Goal: Task Accomplishment & Management: Complete application form

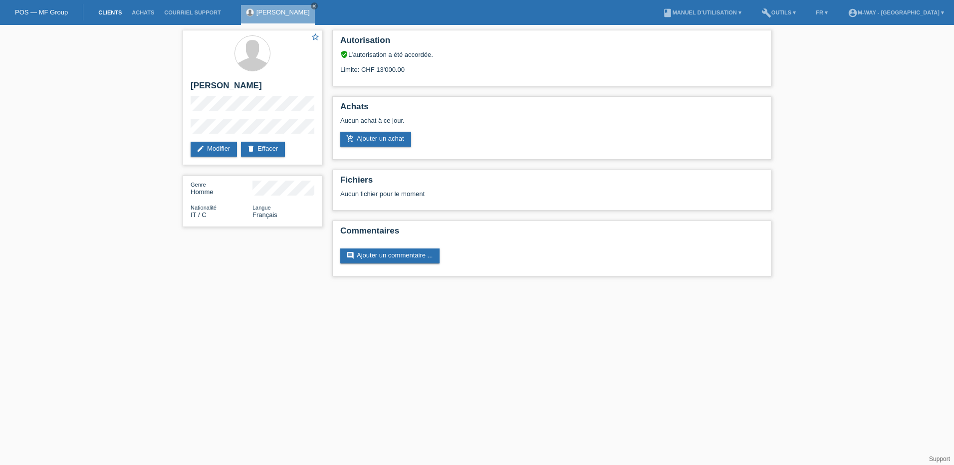
click at [112, 14] on link "Clients" at bounding box center [109, 12] width 33 height 6
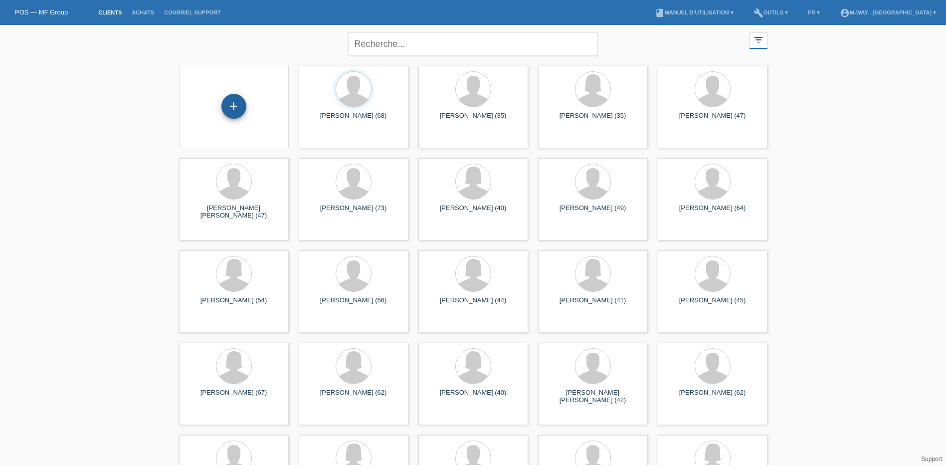
click at [232, 107] on div "+" at bounding box center [233, 106] width 25 height 25
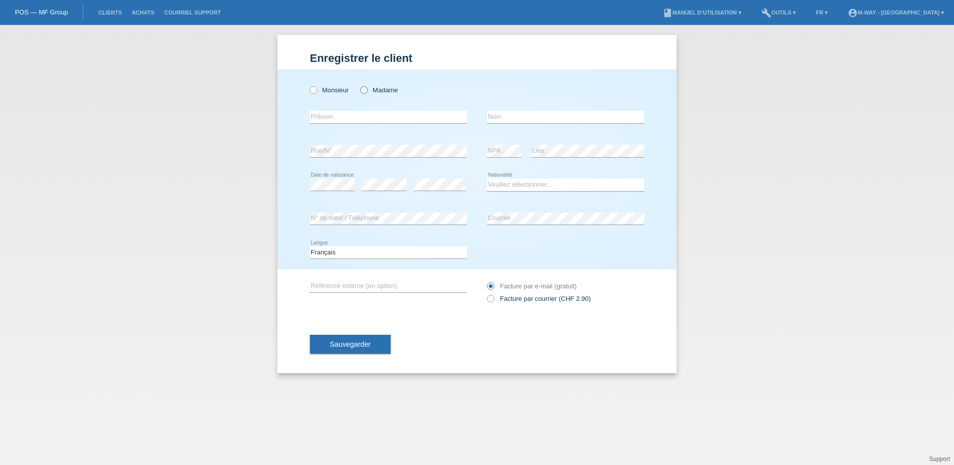
click at [359, 85] on icon at bounding box center [359, 85] width 0 height 0
click at [366, 91] on input "Madame" at bounding box center [363, 89] width 6 height 6
radio input "true"
click at [365, 115] on input "text" at bounding box center [388, 117] width 157 height 12
type input "Roghayeh"
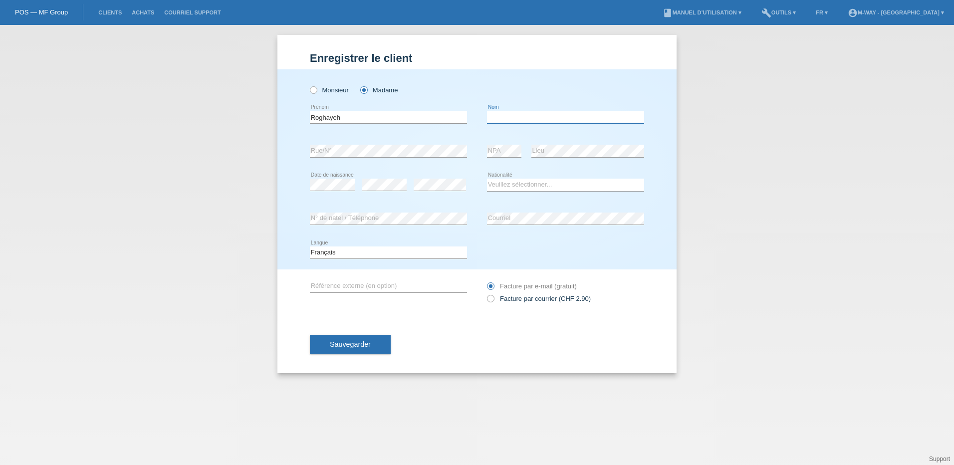
click at [510, 120] on input "text" at bounding box center [565, 117] width 157 height 12
click at [511, 117] on input "Bayrammidamanjani" at bounding box center [565, 117] width 157 height 12
type input "Bayramidamanjani"
click at [531, 183] on select "Veuillez sélectionner... Suisse Allemagne Autriche Liechtenstein ------------ A…" at bounding box center [565, 185] width 157 height 12
select select "IR"
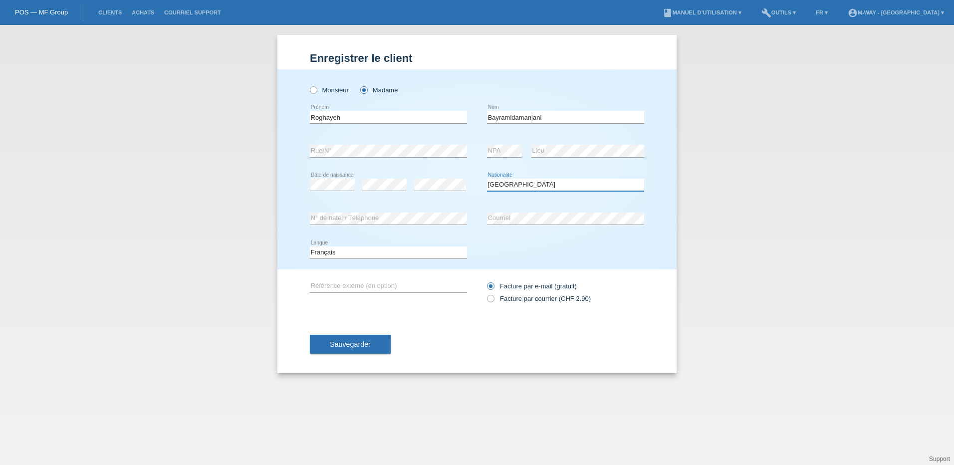
click at [487, 179] on select "Veuillez sélectionner... Suisse Allemagne Autriche Liechtenstein ------------ A…" at bounding box center [565, 185] width 157 height 12
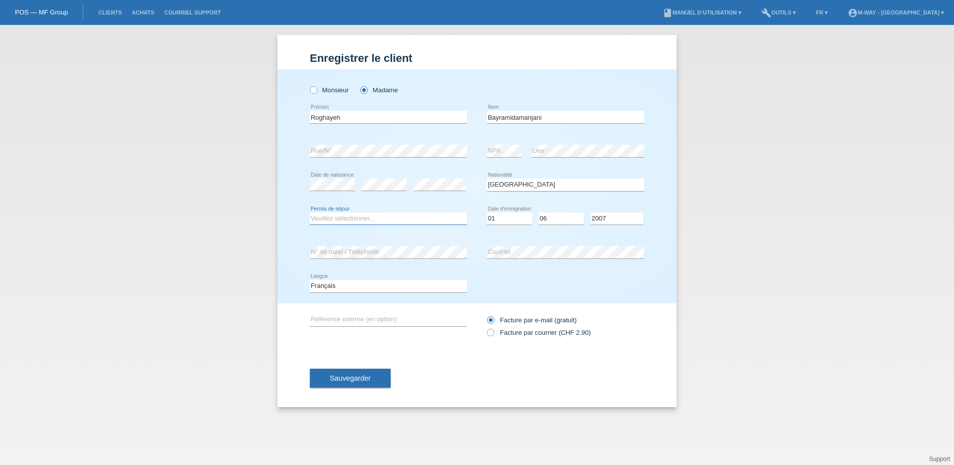
click at [335, 218] on select "Veuillez sélectionner... C B B - Statut de réfugié Autre" at bounding box center [388, 218] width 157 height 12
select select "BF"
click at [310, 212] on select "Veuillez sélectionner... C B B - Statut de réfugié Autre" at bounding box center [388, 218] width 157 height 12
click at [514, 222] on select "Jour 01 02 03 04 05 06 07 08 09 10 11" at bounding box center [509, 218] width 45 height 12
click at [487, 212] on select "Jour 01 02 03 04 05 06 07 08 09 10 11" at bounding box center [509, 218] width 45 height 12
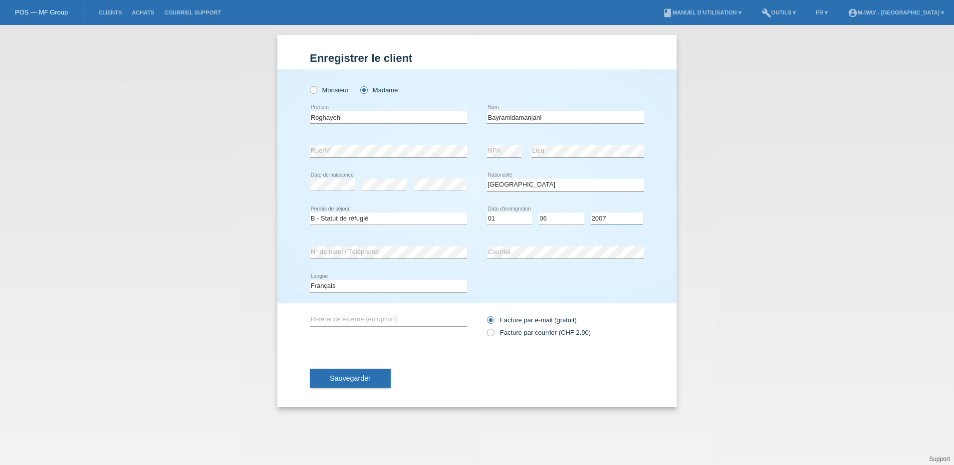
click at [629, 218] on select "Année 2025 2024 2023 2022 2021 2020 2019 2018 2017 2016 2015 2014 2013 2012 201…" at bounding box center [617, 218] width 52 height 12
select select "2017"
click at [591, 212] on select "Année 2025 2024 2023 2022 2021 2020 2019 2018 2017 2016 2015 2014 2013 2012 201…" at bounding box center [617, 218] width 52 height 12
click at [485, 327] on icon at bounding box center [485, 327] width 0 height 0
click at [491, 333] on input "Facture par courrier (CHF 2.90)" at bounding box center [490, 335] width 6 height 12
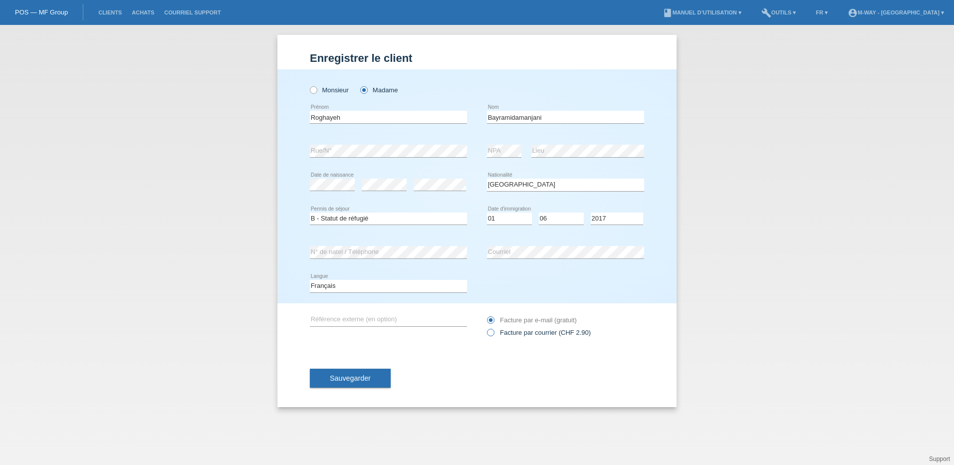
radio input "true"
click at [360, 378] on span "Sauvegarder" at bounding box center [350, 378] width 41 height 8
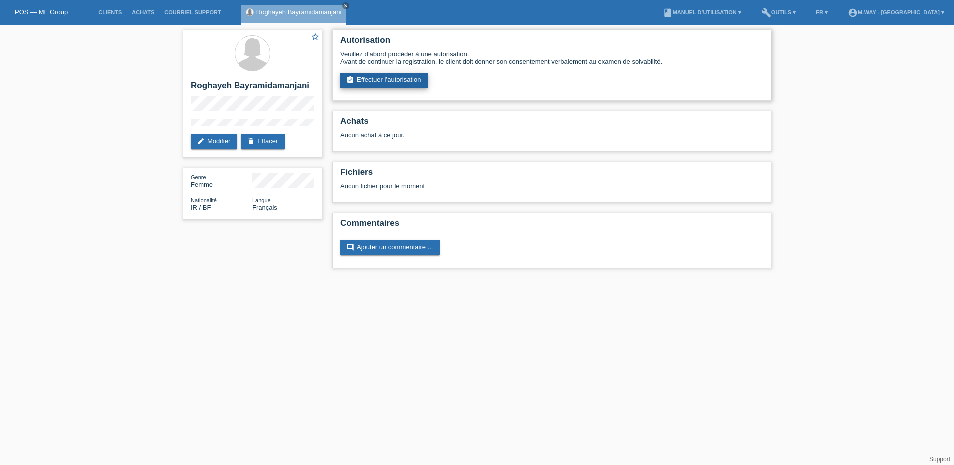
click at [388, 84] on link "assignment_turned_in Effectuer l’autorisation" at bounding box center [383, 80] width 87 height 15
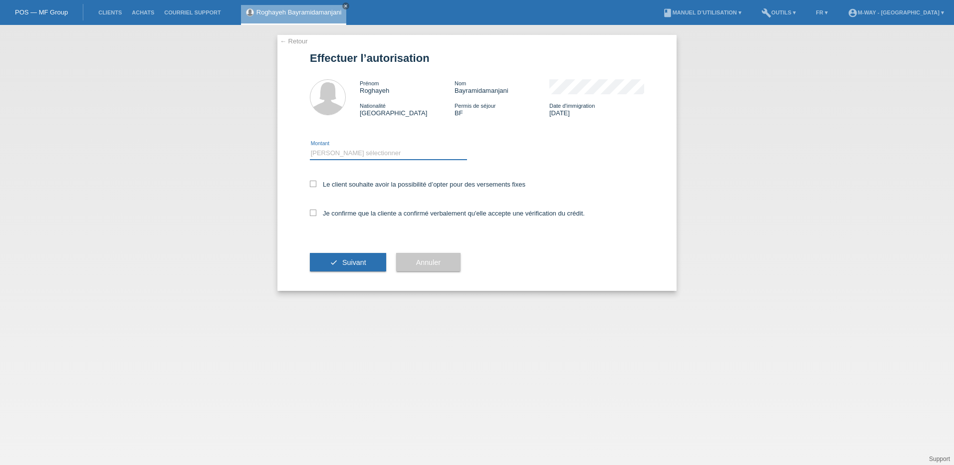
click at [353, 149] on select "Veuillez sélectionner CHF 1.00 - CHF 499.00 CHF 500.00 - CHF 1'999.00 CHF 2'000…" at bounding box center [388, 153] width 157 height 12
select select "3"
click at [310, 147] on select "Veuillez sélectionner CHF 1.00 - CHF 499.00 CHF 500.00 - CHF 1'999.00 CHF 2'000…" at bounding box center [388, 153] width 157 height 12
click at [316, 182] on label "Le client souhaite avoir la possibilité d’opter pour des versements fixes" at bounding box center [417, 184] width 215 height 7
click at [316, 182] on input "Le client souhaite avoir la possibilité d’opter pour des versements fixes" at bounding box center [313, 184] width 6 height 6
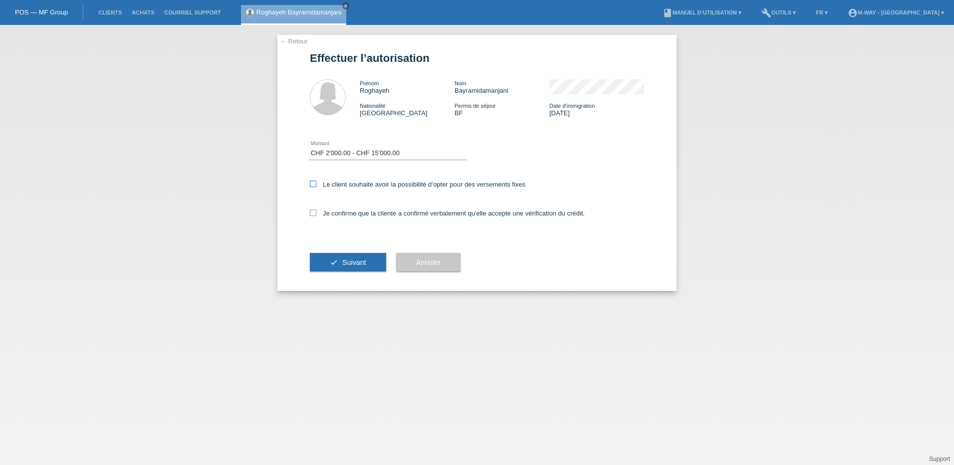
checkbox input "true"
click at [313, 214] on icon at bounding box center [313, 212] width 6 height 6
click at [313, 214] on input "Je confirme que la cliente a confirmé verbalement qu'elle accepte une vérificat…" at bounding box center [313, 212] width 6 height 6
checkbox input "true"
click at [355, 263] on span "Suivant" at bounding box center [354, 262] width 24 height 8
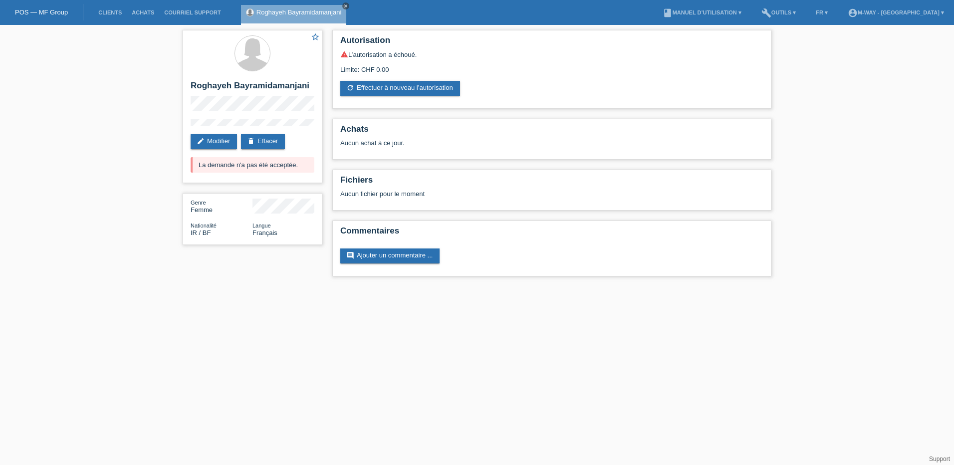
click at [347, 6] on icon "close" at bounding box center [345, 5] width 5 height 5
click at [105, 11] on link "Clients" at bounding box center [109, 12] width 33 height 6
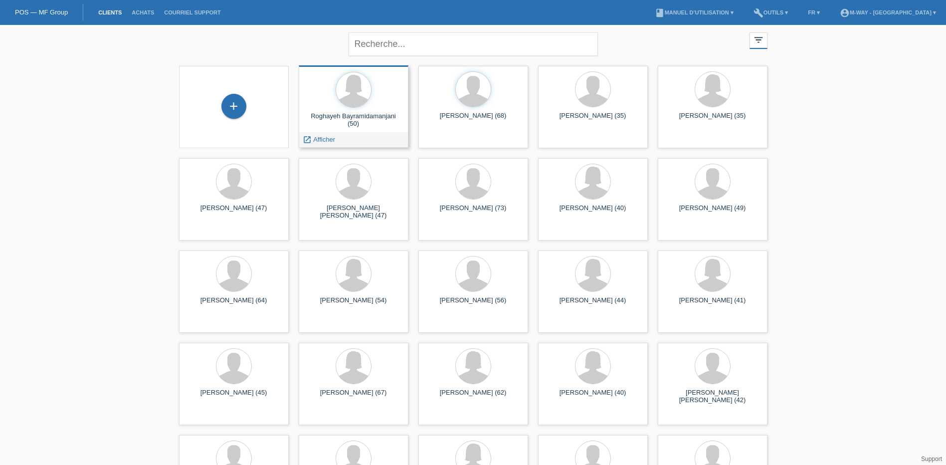
drag, startPoint x: 372, startPoint y: 127, endPoint x: 327, endPoint y: 140, distance: 47.2
click at [327, 140] on span "Afficher" at bounding box center [324, 139] width 22 height 7
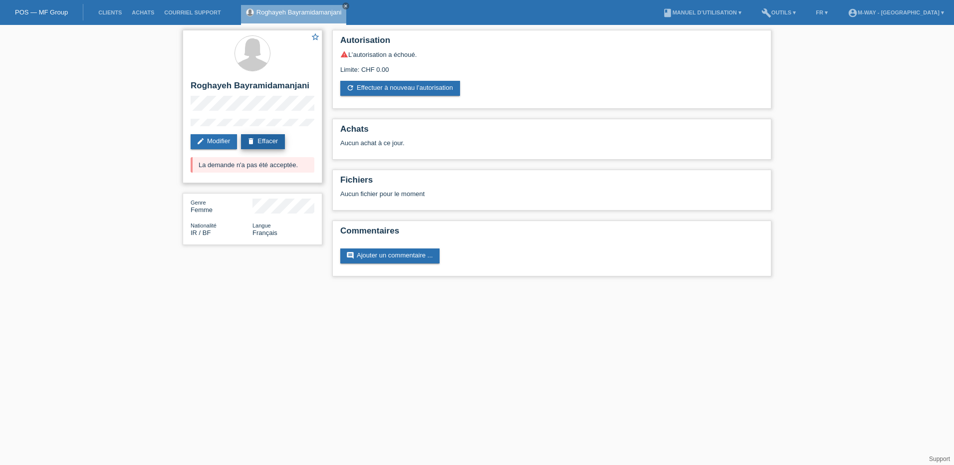
click at [272, 138] on link "delete Effacer" at bounding box center [263, 141] width 44 height 15
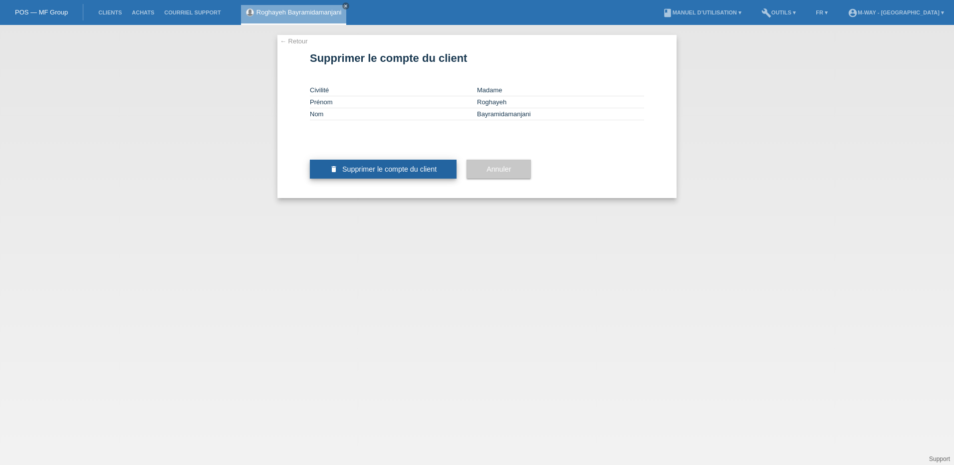
click at [397, 173] on span "Supprimer le compte du client" at bounding box center [389, 169] width 94 height 8
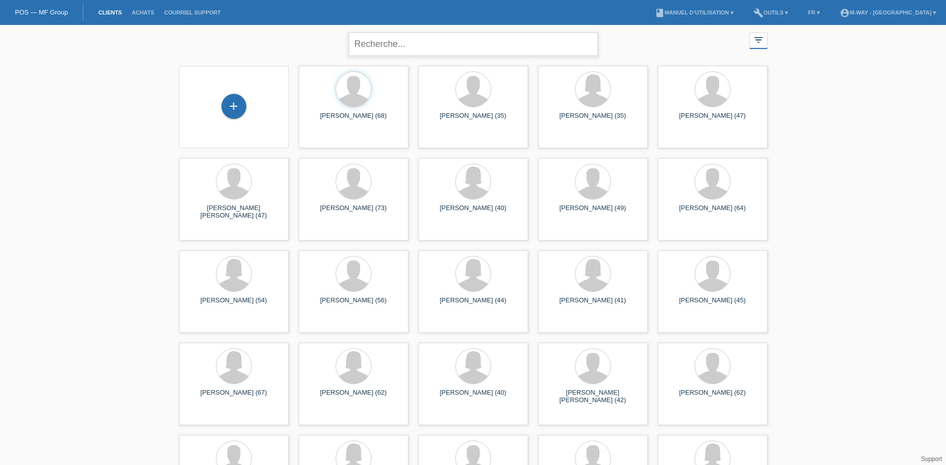
click at [391, 49] on input "text" at bounding box center [473, 43] width 249 height 23
click at [382, 48] on input "text" at bounding box center [473, 43] width 249 height 23
type input "carrel basile"
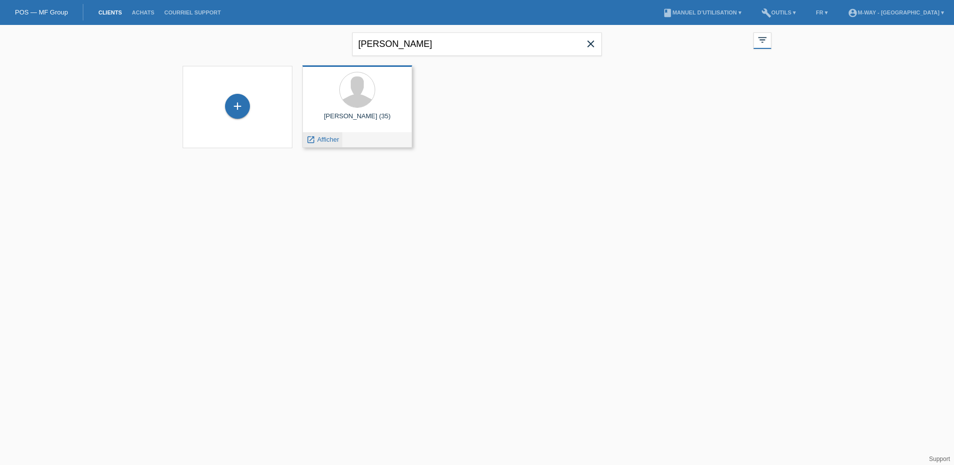
click at [331, 142] on span "Afficher" at bounding box center [328, 139] width 22 height 7
